Goal: Book appointment/travel/reservation

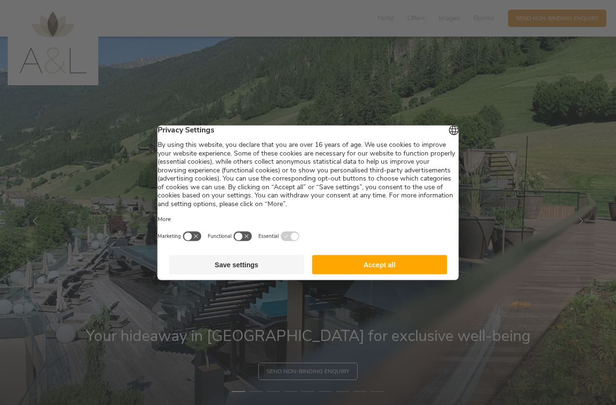
click at [365, 271] on button "Accept all" at bounding box center [379, 264] width 135 height 19
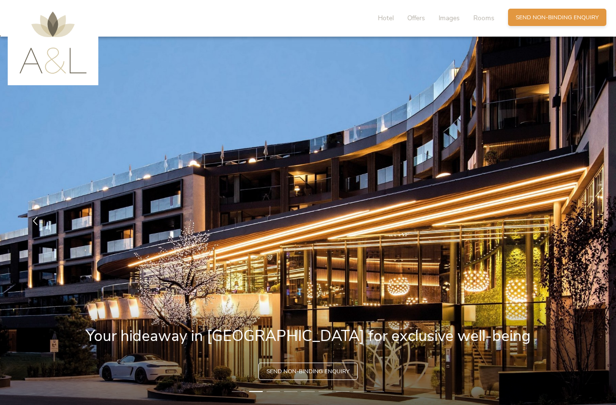
scroll to position [7, 0]
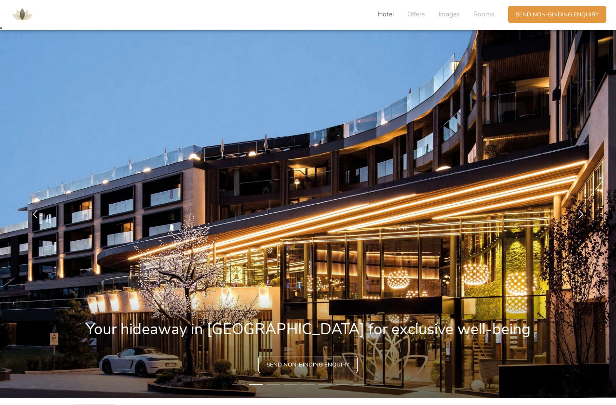
click at [388, 14] on span "Hotel" at bounding box center [386, 14] width 16 height 9
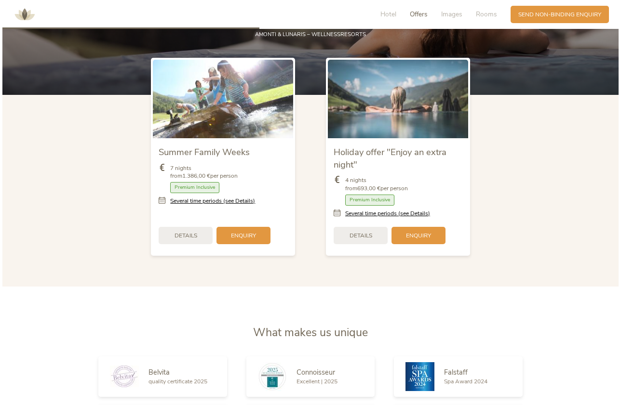
scroll to position [1006, 0]
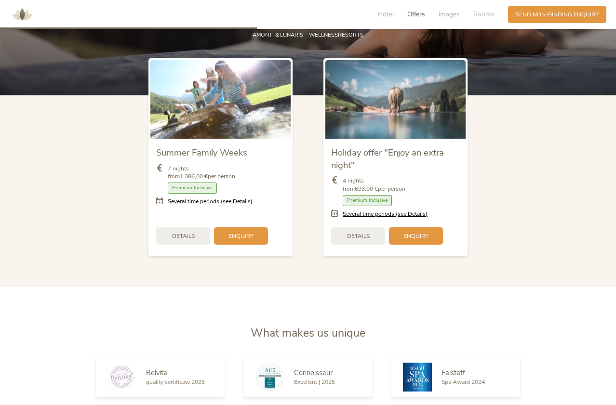
click at [218, 165] on span "7 nights from 1.386,00 € per person" at bounding box center [201, 173] width 67 height 16
click at [184, 233] on span "Details" at bounding box center [183, 235] width 23 height 8
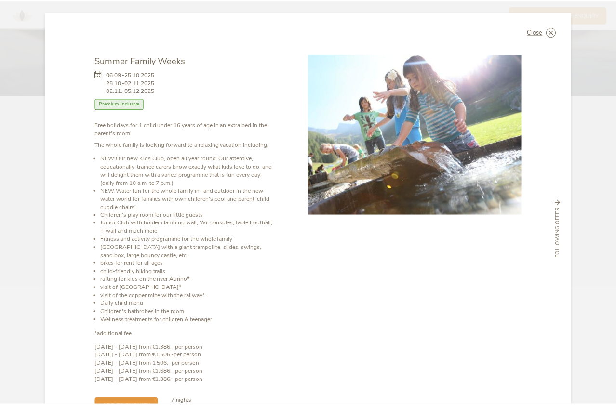
scroll to position [0, 0]
click at [539, 32] on span "Close" at bounding box center [538, 32] width 15 height 6
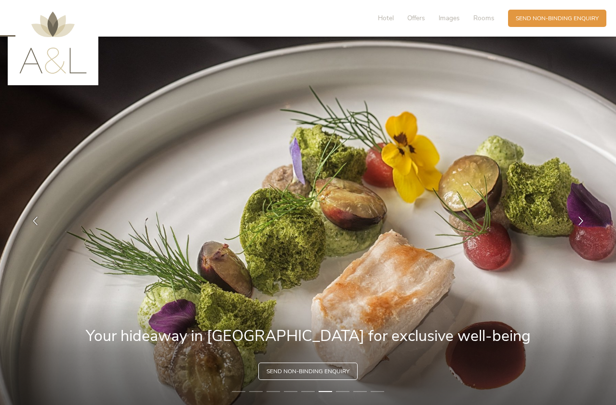
click at [383, 23] on div "Hotel Offers Images Rooms" at bounding box center [438, 18] width 140 height 17
click at [384, 19] on span "Hotel" at bounding box center [386, 17] width 16 height 9
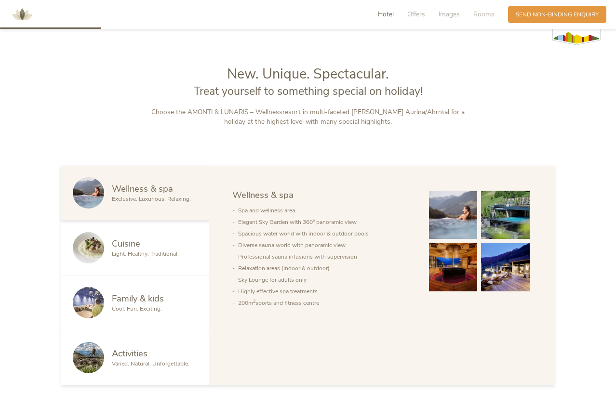
scroll to position [440, 0]
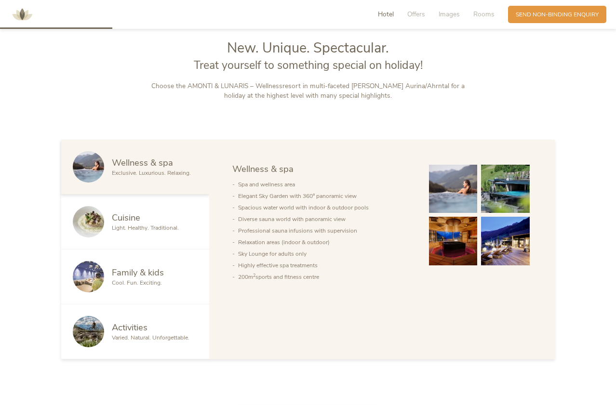
click at [171, 260] on div "Family & kids Cool. Fun. Exciting." at bounding box center [135, 277] width 148 height 55
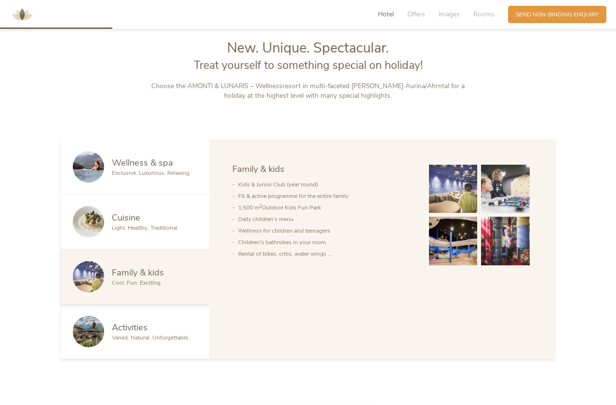
click at [180, 276] on div "Family & kids" at bounding box center [155, 273] width 86 height 13
click at [424, 16] on span "Offers" at bounding box center [416, 14] width 18 height 9
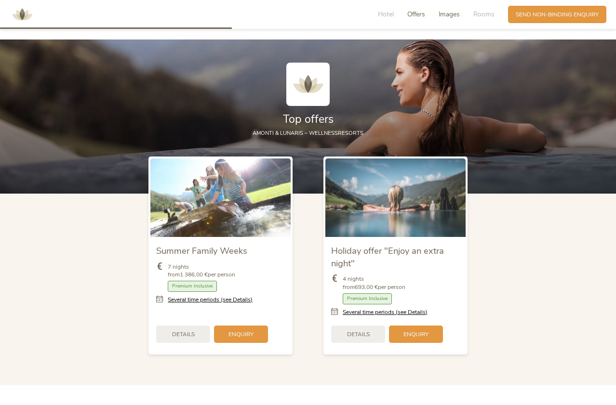
click at [441, 16] on span "Images" at bounding box center [449, 14] width 21 height 9
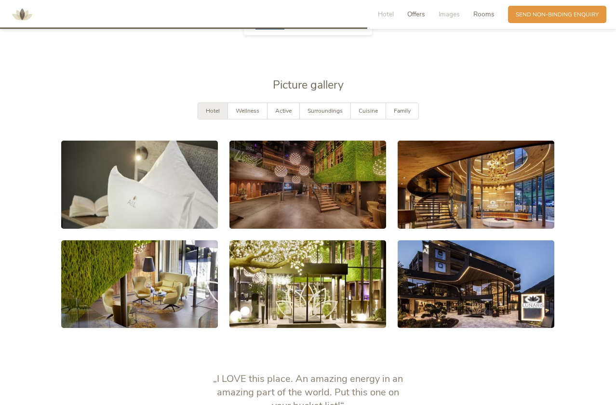
scroll to position [1500, 0]
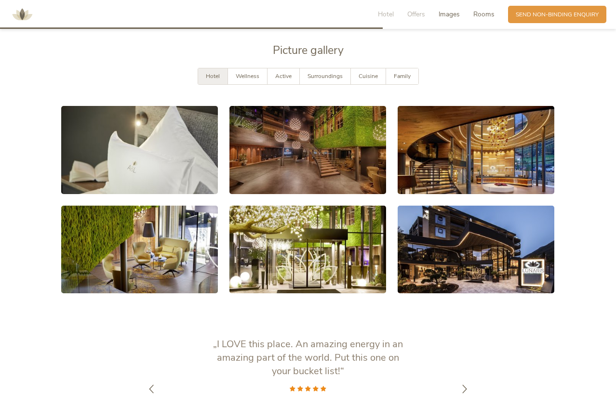
click at [487, 18] on span "Rooms" at bounding box center [483, 14] width 21 height 9
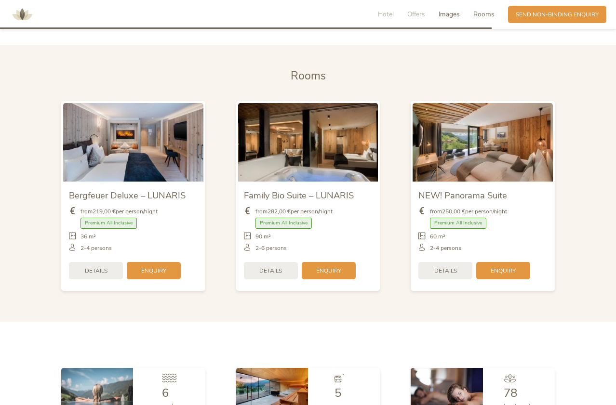
scroll to position [1935, 0]
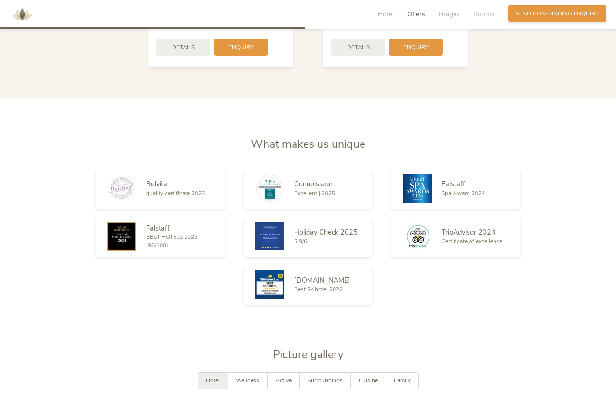
click at [516, 16] on span "Send non-binding enquiry" at bounding box center [557, 14] width 83 height 8
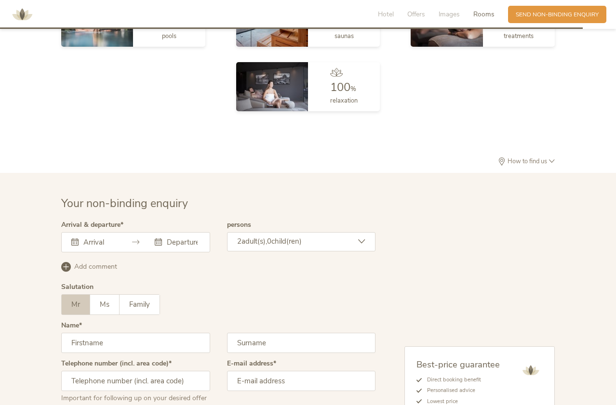
scroll to position [2413, 0]
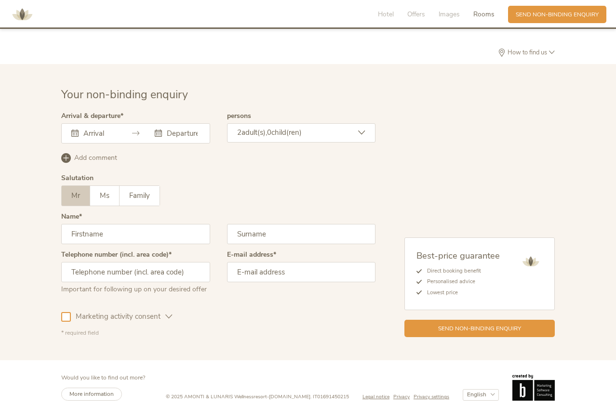
click at [96, 129] on input "text" at bounding box center [98, 134] width 35 height 10
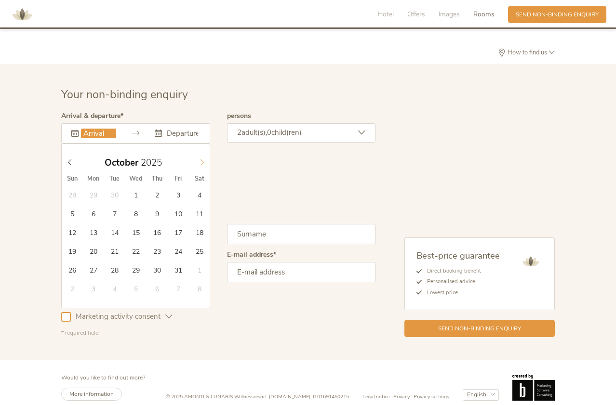
click at [202, 159] on icon at bounding box center [202, 162] width 7 height 7
type input "2026"
click at [202, 159] on icon at bounding box center [202, 162] width 7 height 7
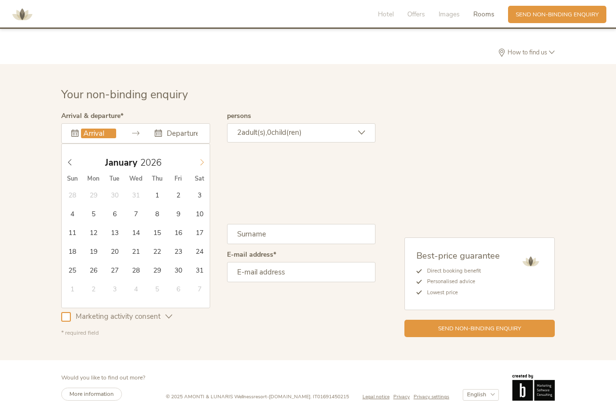
click at [202, 159] on icon at bounding box center [202, 162] width 7 height 7
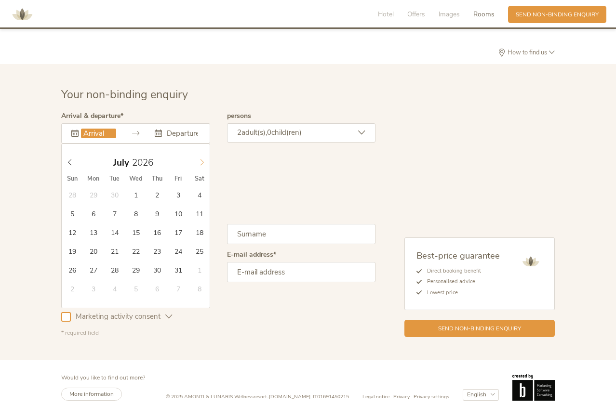
click at [202, 159] on icon at bounding box center [202, 162] width 7 height 7
click at [69, 159] on icon at bounding box center [70, 162] width 7 height 7
type input "[DATE]"
type input "2026"
click at [200, 154] on span at bounding box center [202, 160] width 16 height 13
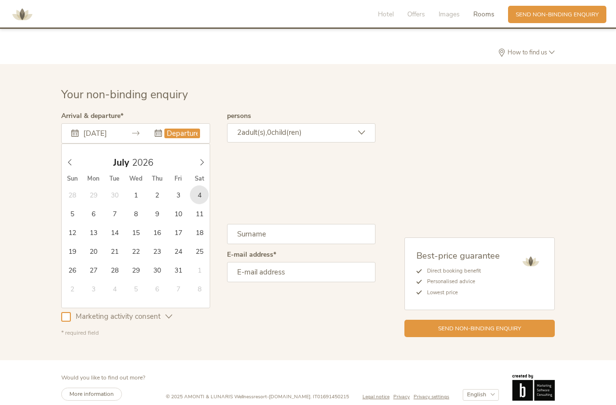
type input "[DATE]"
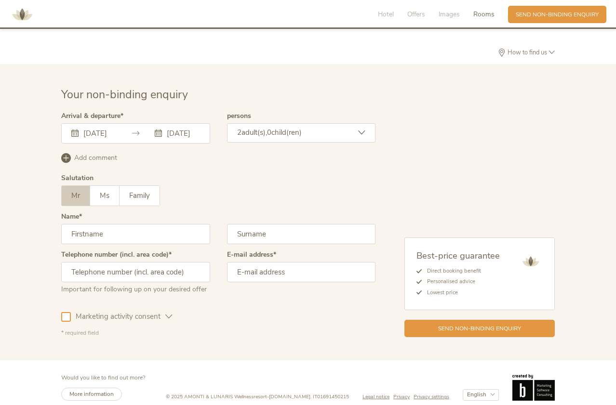
click at [296, 128] on span "child(ren)" at bounding box center [286, 133] width 30 height 10
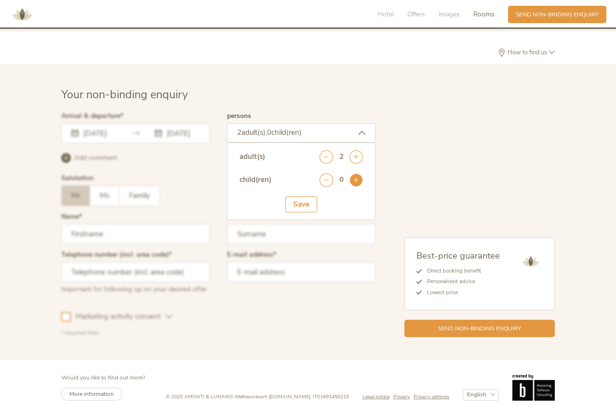
click at [359, 174] on icon at bounding box center [355, 180] width 13 height 13
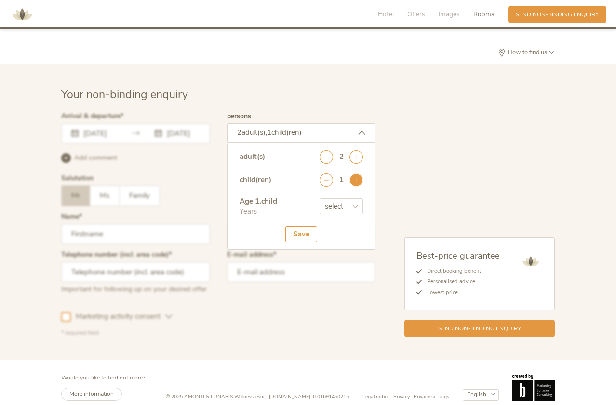
click at [359, 174] on icon at bounding box center [355, 180] width 13 height 13
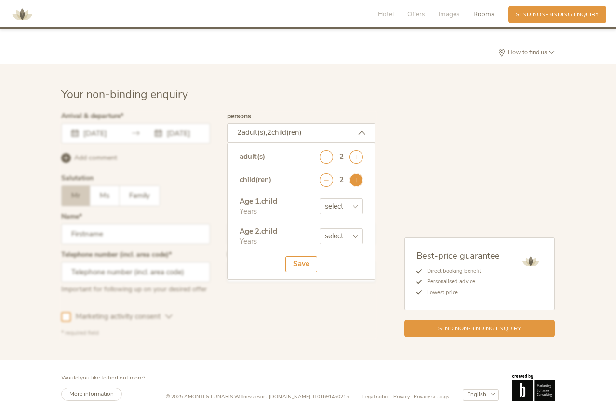
click at [359, 174] on icon at bounding box center [355, 180] width 13 height 13
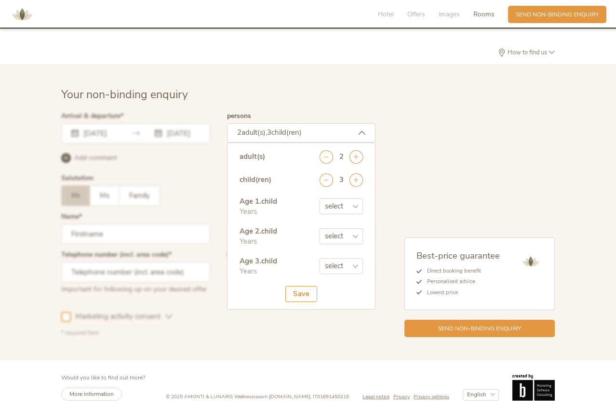
select select "17"
select select "14"
select select "12"
click at [305, 288] on div "Save" at bounding box center [301, 294] width 32 height 16
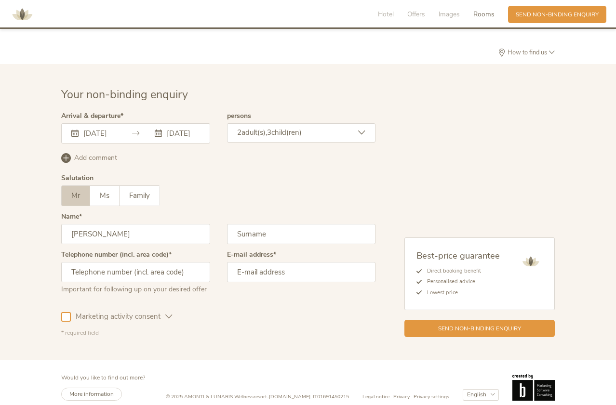
type input "[PERSON_NAME]"
type input "2396993541"
type input "[EMAIL_ADDRESS][DOMAIN_NAME]"
click at [217, 312] on div "Marketing activity consent Profiling activity consent" at bounding box center [218, 315] width 314 height 28
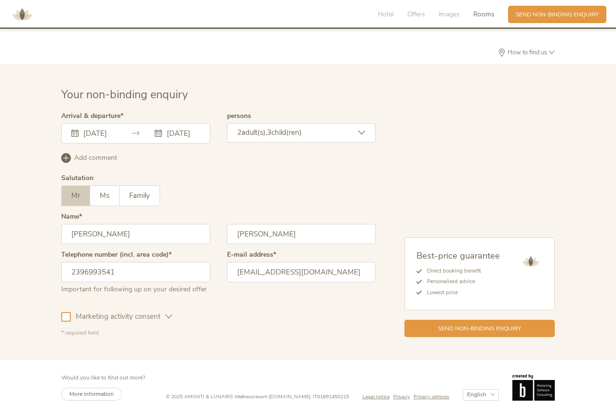
click at [70, 312] on div at bounding box center [66, 317] width 10 height 10
click at [487, 324] on div "Send non-binding enquiry" at bounding box center [479, 327] width 150 height 17
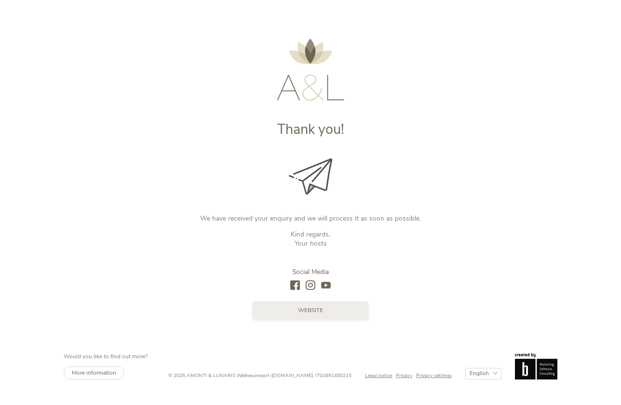
click at [320, 310] on span "Website" at bounding box center [310, 311] width 25 height 8
